Goal: Information Seeking & Learning: Learn about a topic

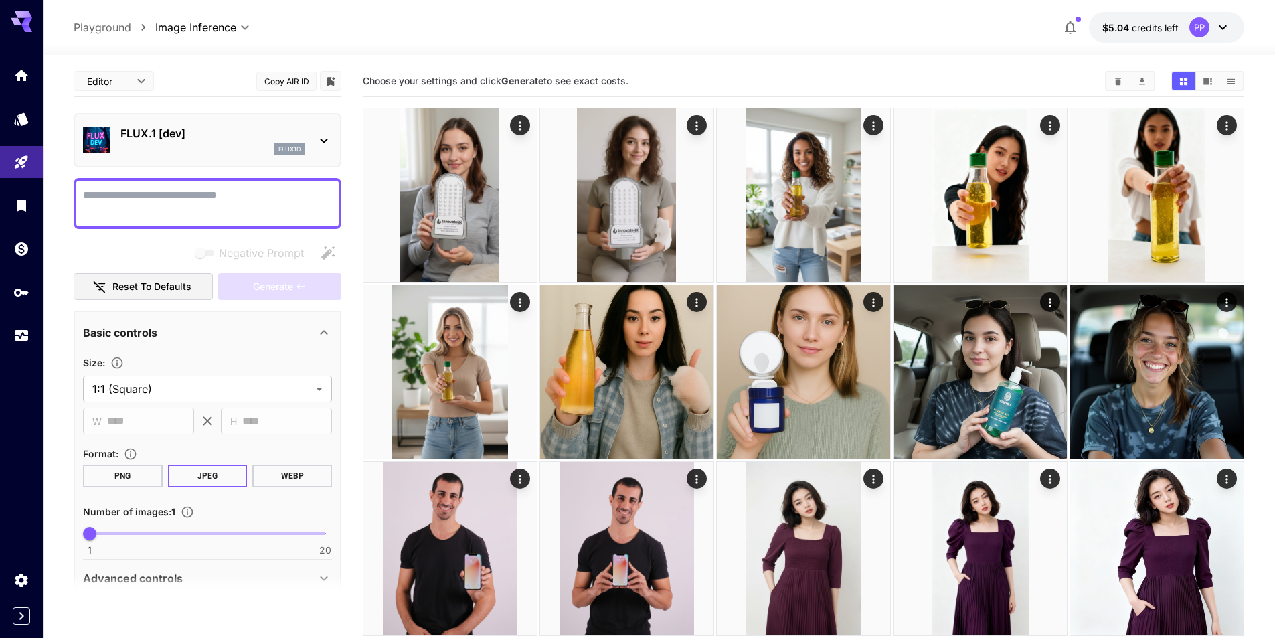
click at [25, 339] on icon "Usage" at bounding box center [21, 335] width 16 height 16
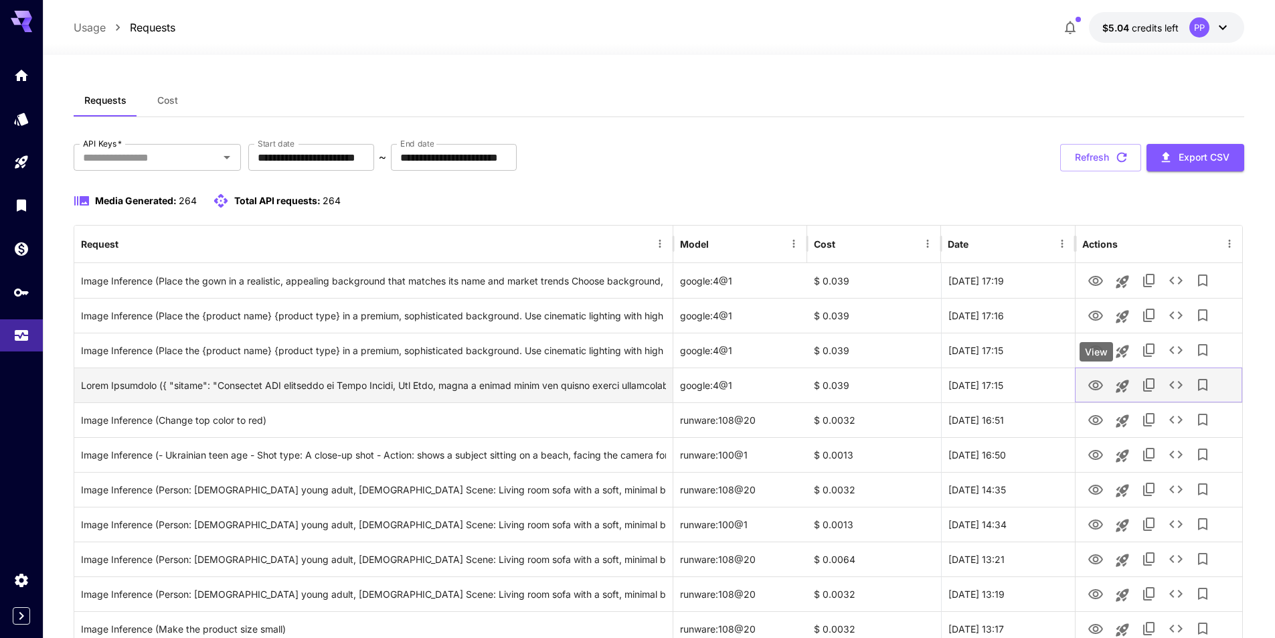
click at [1100, 383] on icon "View" at bounding box center [1095, 385] width 16 height 16
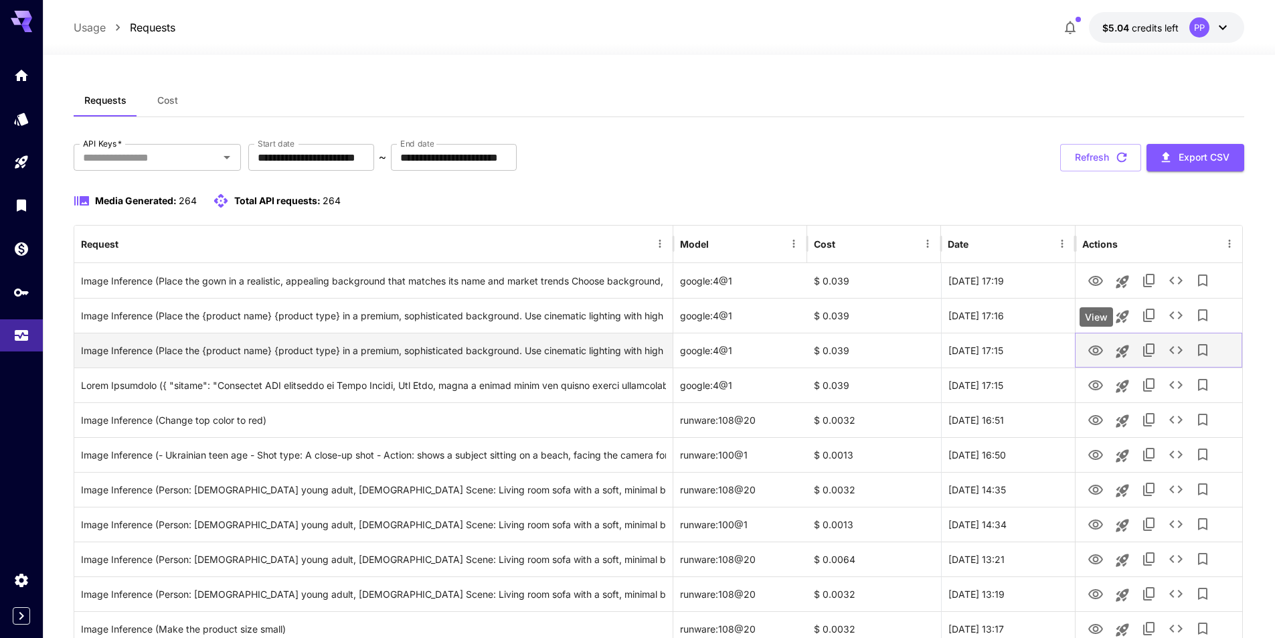
click at [1100, 351] on icon "View" at bounding box center [1095, 351] width 16 height 16
click at [1175, 352] on icon "See details" at bounding box center [1176, 350] width 16 height 16
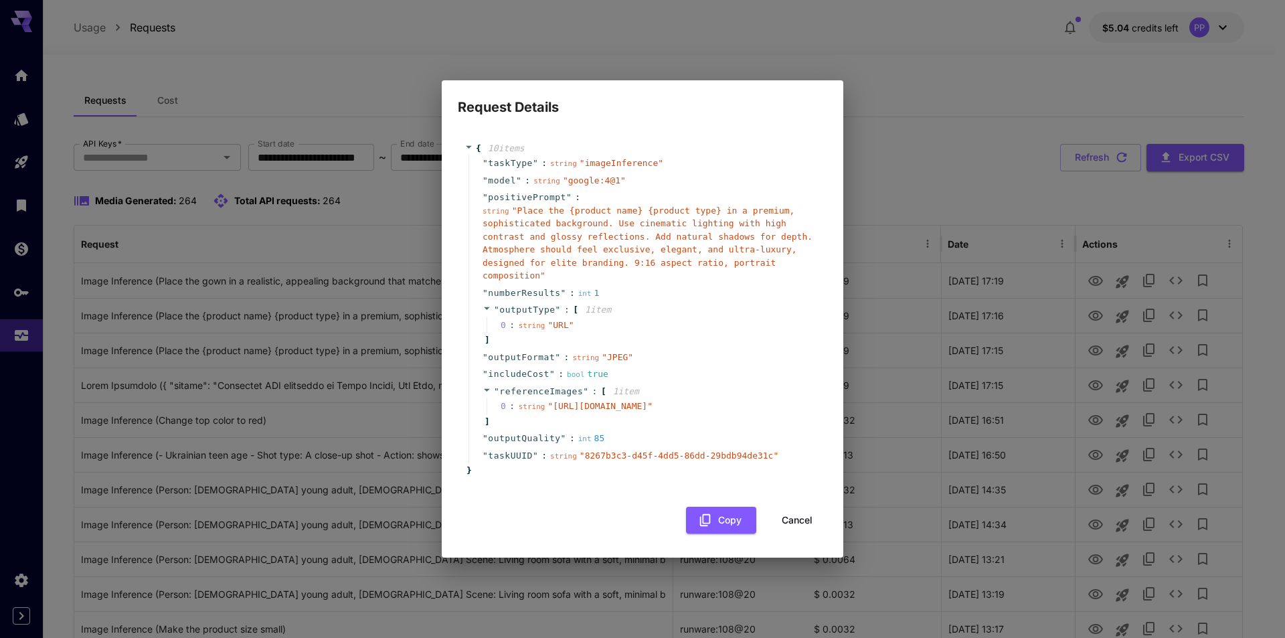
click at [652, 402] on span "" [URL][DOMAIN_NAME] "" at bounding box center [599, 406] width 105 height 10
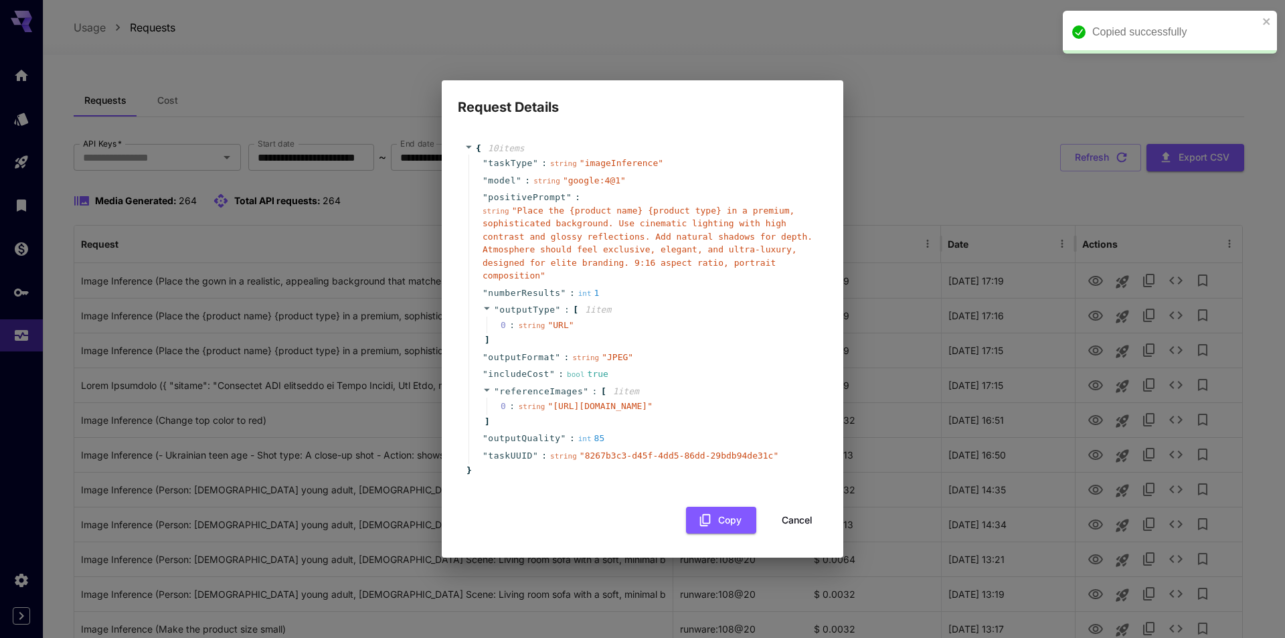
click at [782, 525] on button "Cancel" at bounding box center [797, 520] width 60 height 27
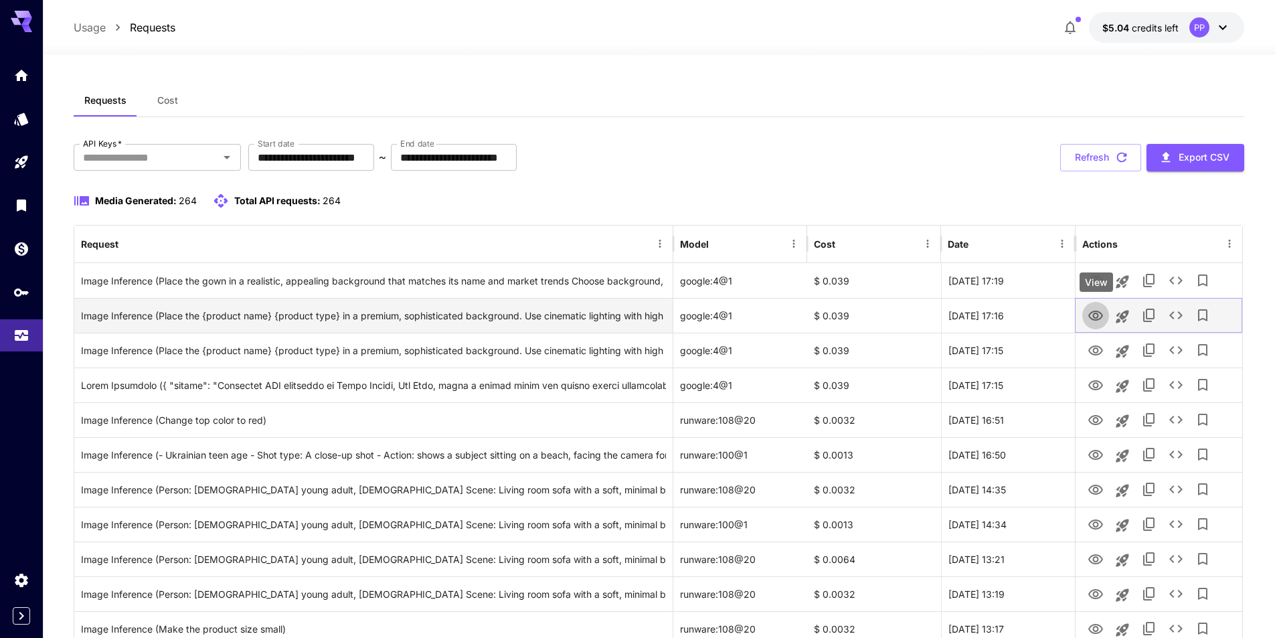
click at [1099, 315] on icon "View" at bounding box center [1095, 316] width 16 height 16
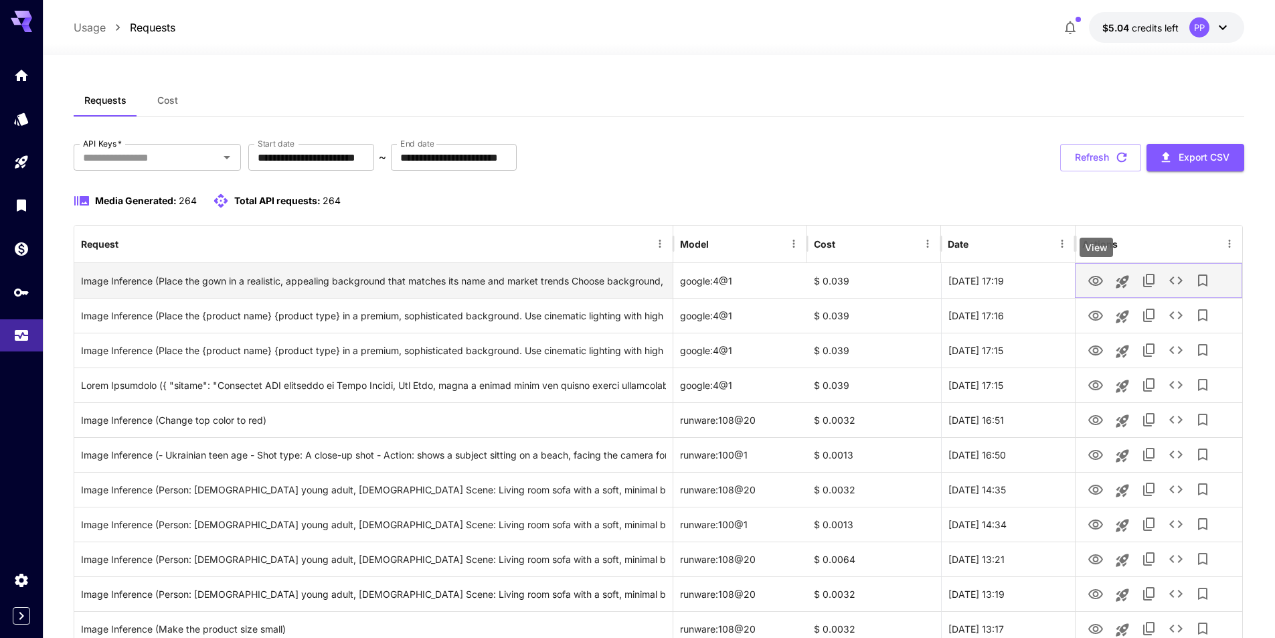
click at [1092, 278] on icon "View" at bounding box center [1095, 281] width 16 height 16
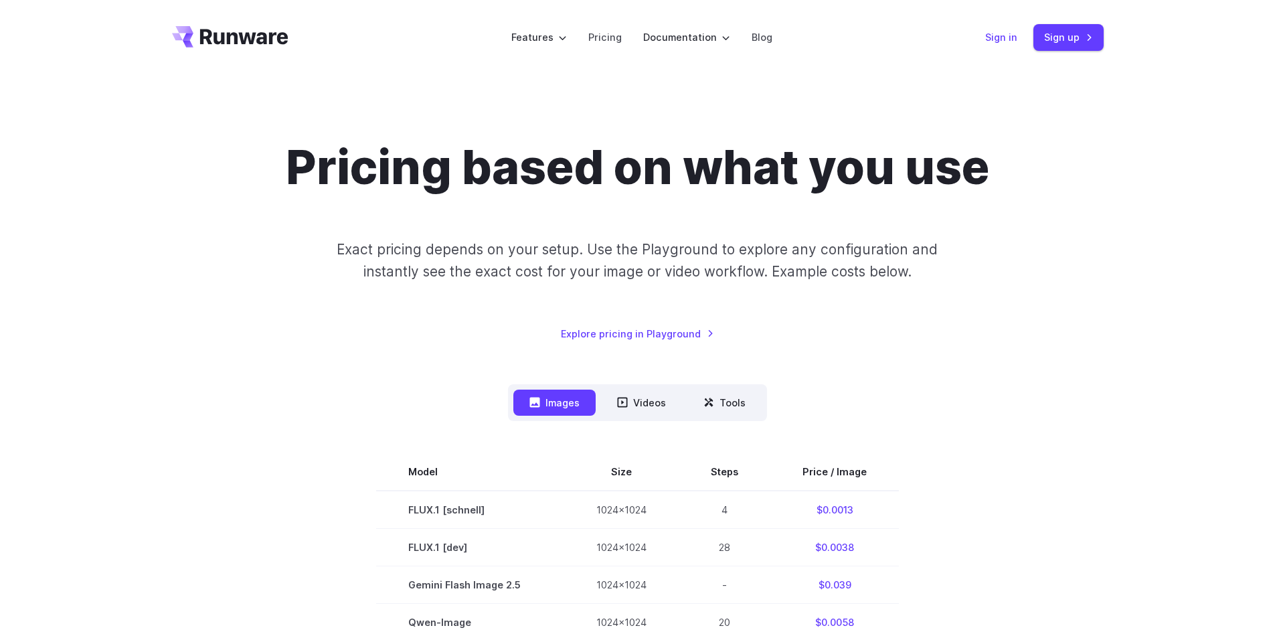
click at [1000, 36] on link "Sign in" at bounding box center [1001, 36] width 32 height 15
